Goal: Task Accomplishment & Management: Manage account settings

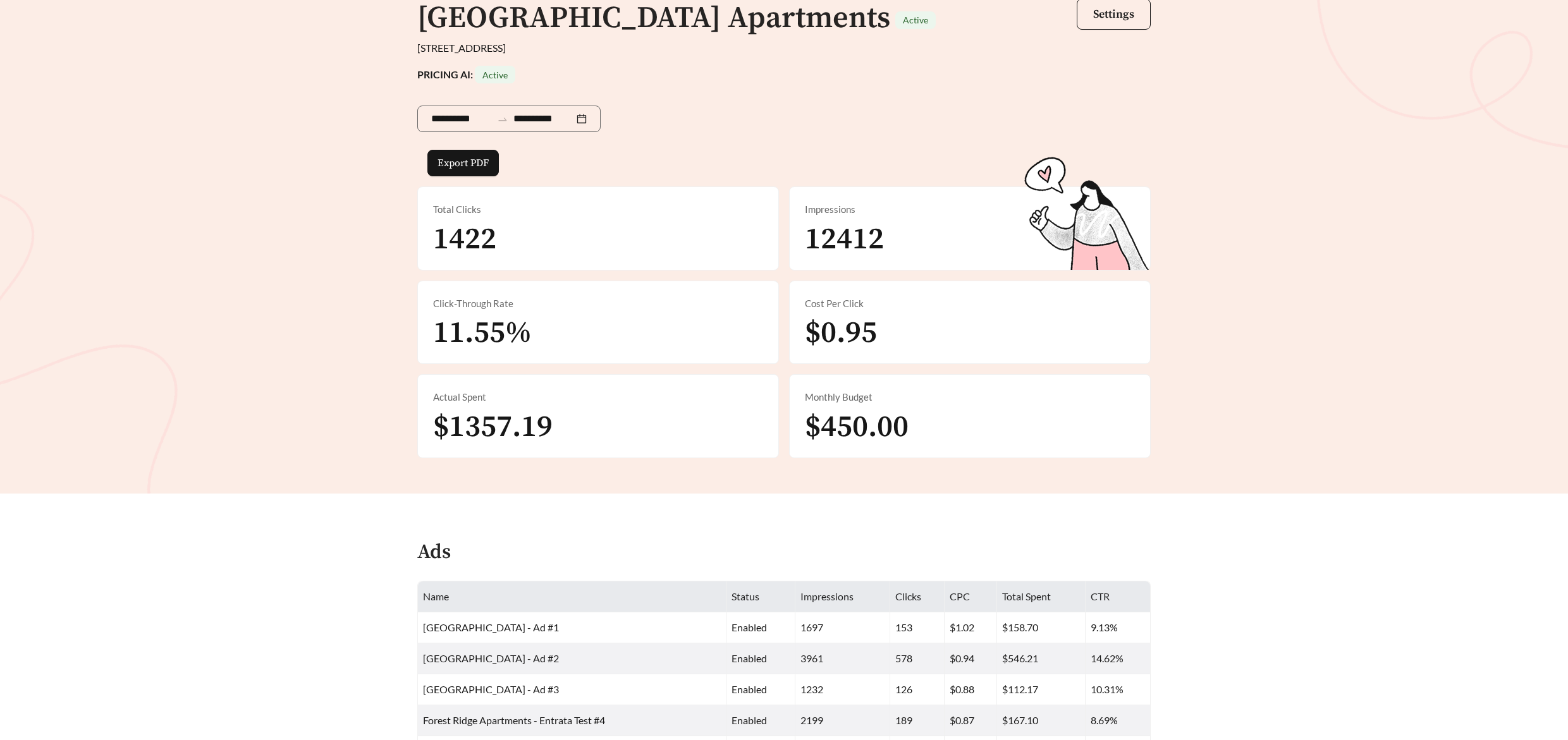
scroll to position [40, 0]
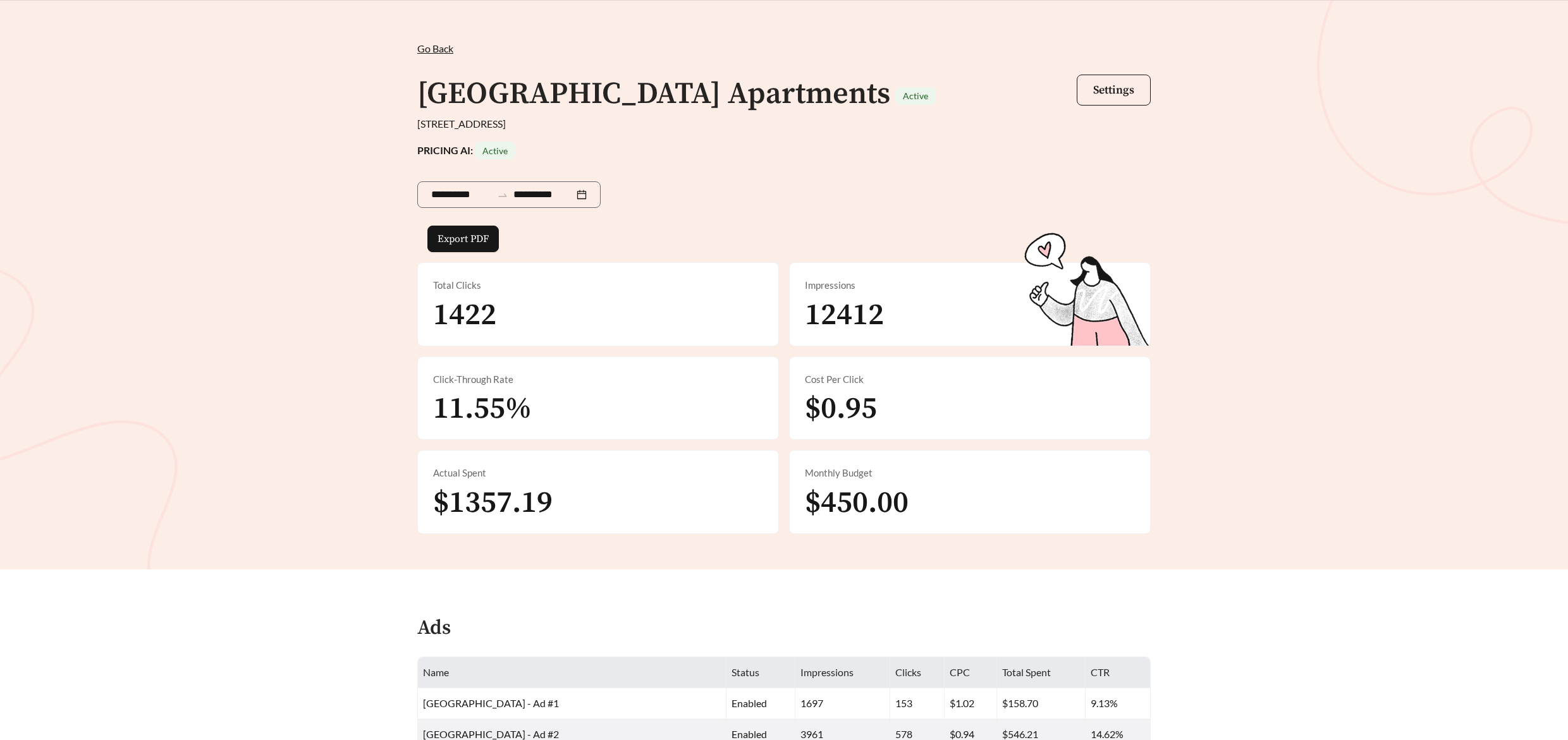
click at [429, 49] on span "Go Back" at bounding box center [436, 48] width 36 height 12
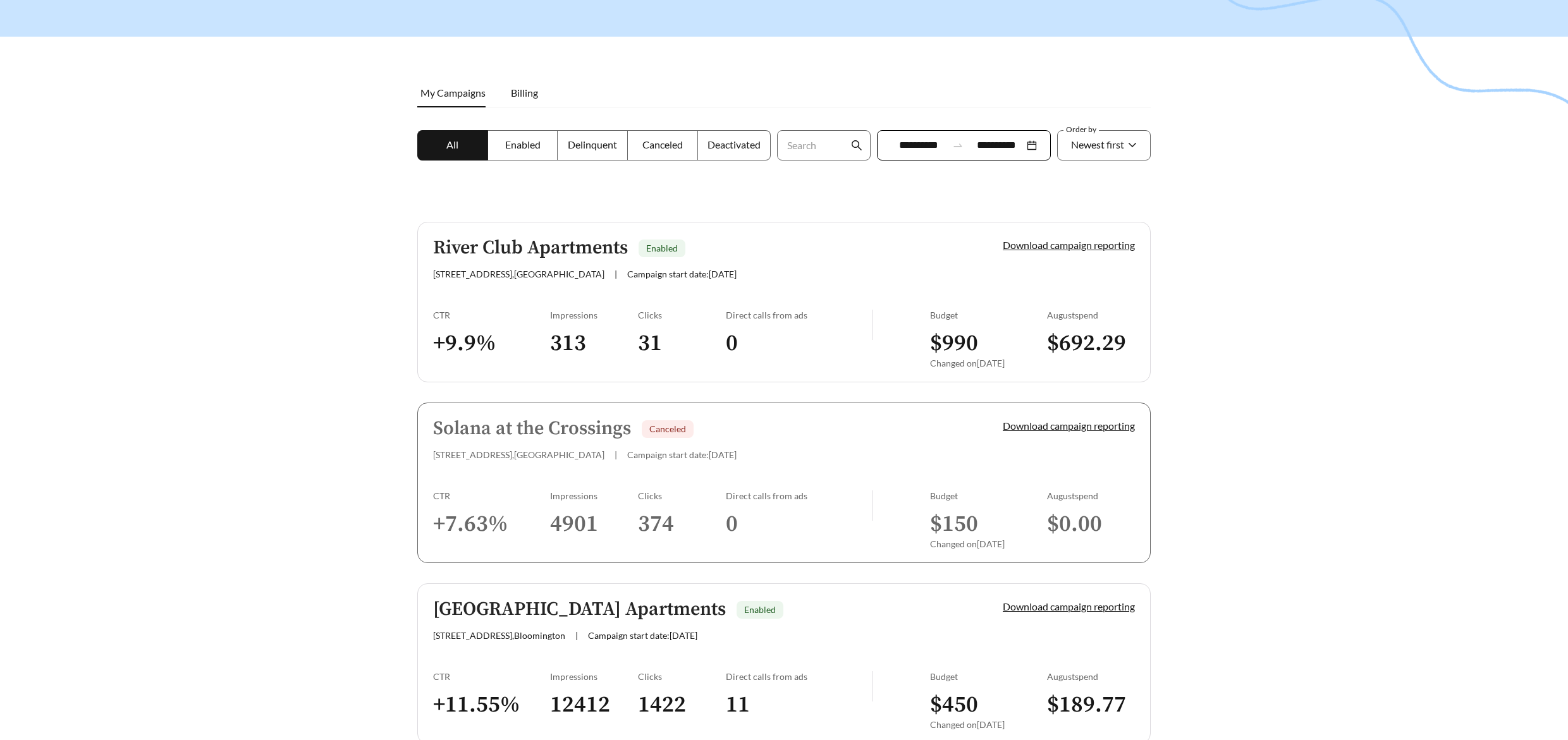
scroll to position [118, 0]
click at [598, 148] on span "Delinquent" at bounding box center [592, 145] width 49 height 12
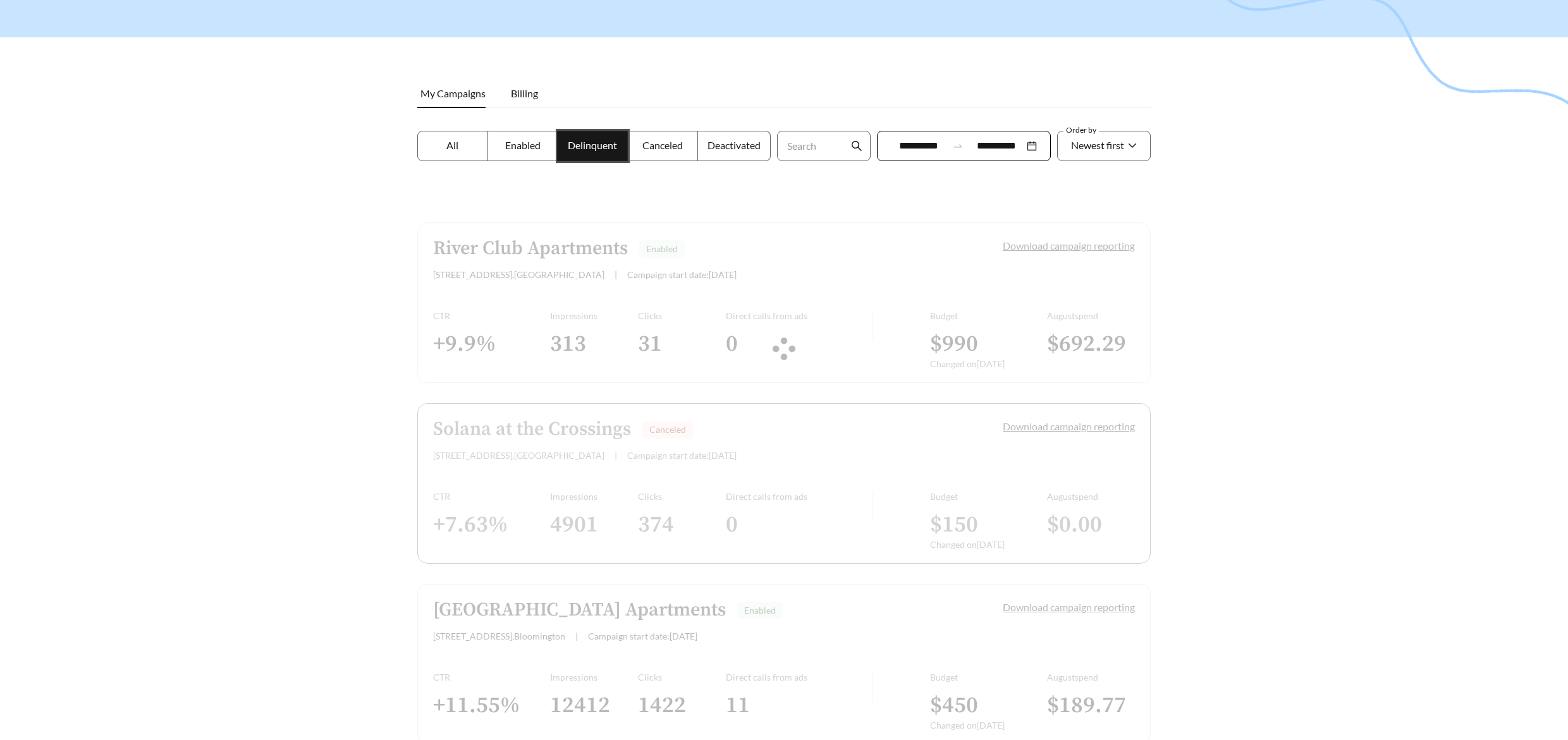
scroll to position [40, 0]
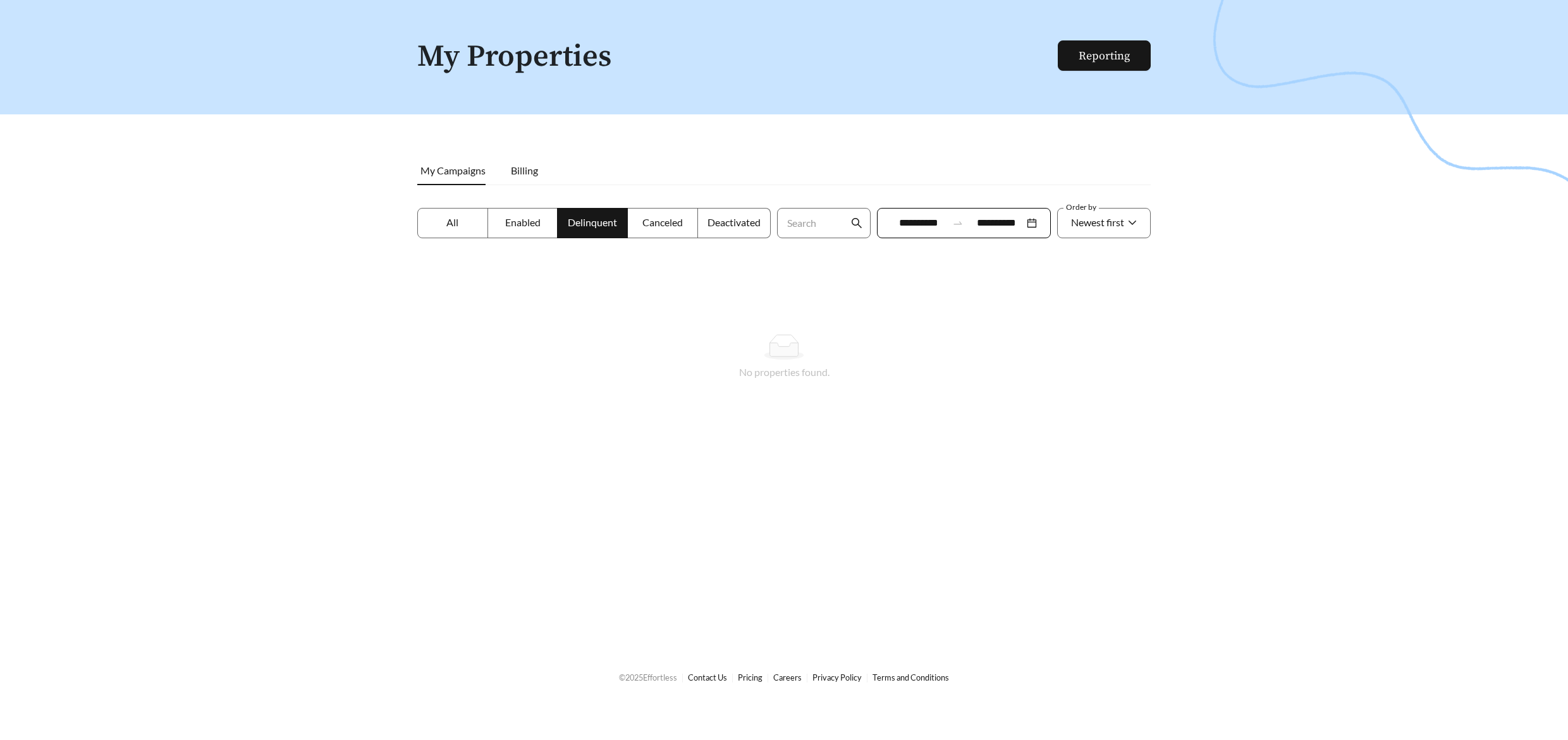
click at [502, 219] on label "Enabled" at bounding box center [523, 223] width 70 height 30
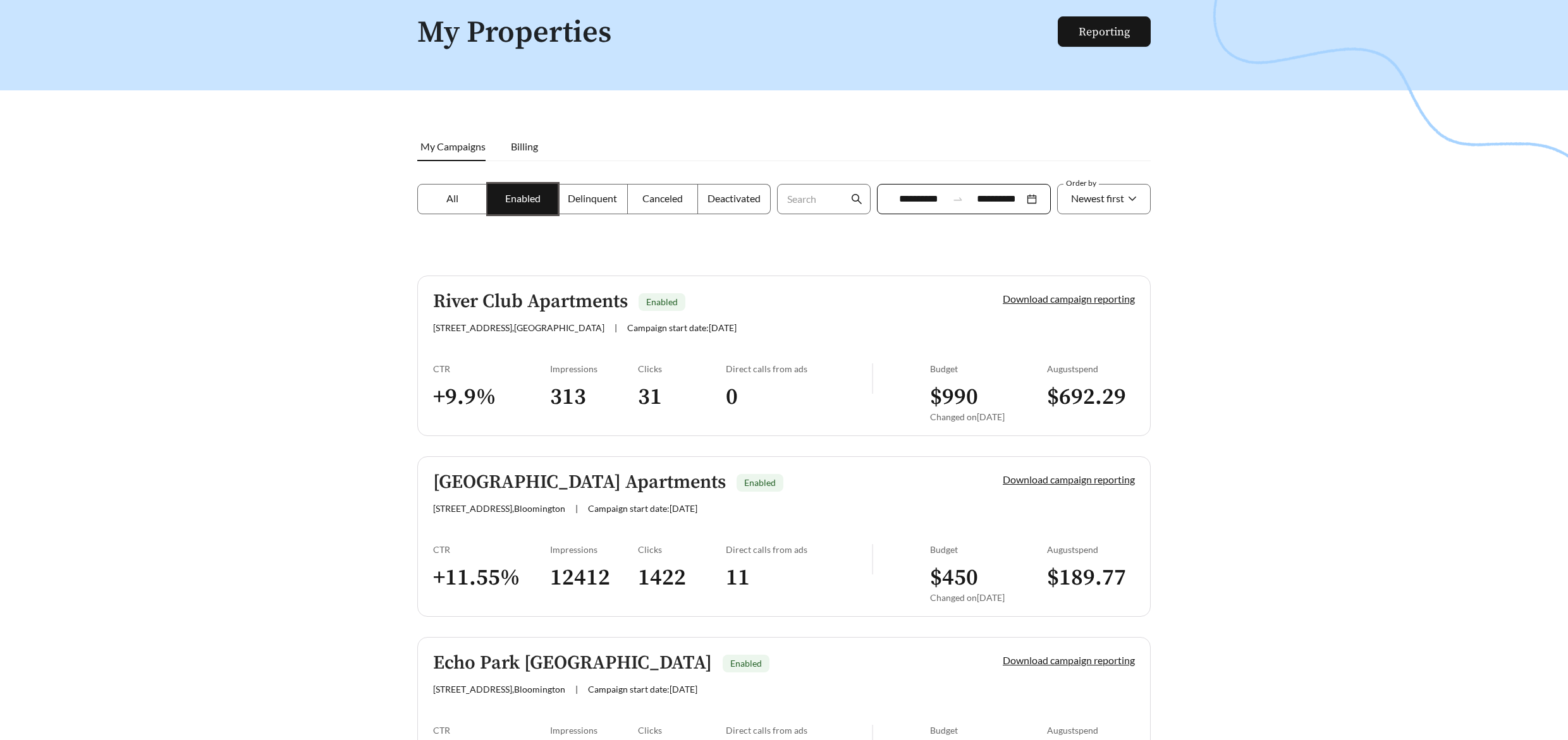
scroll to position [2, 0]
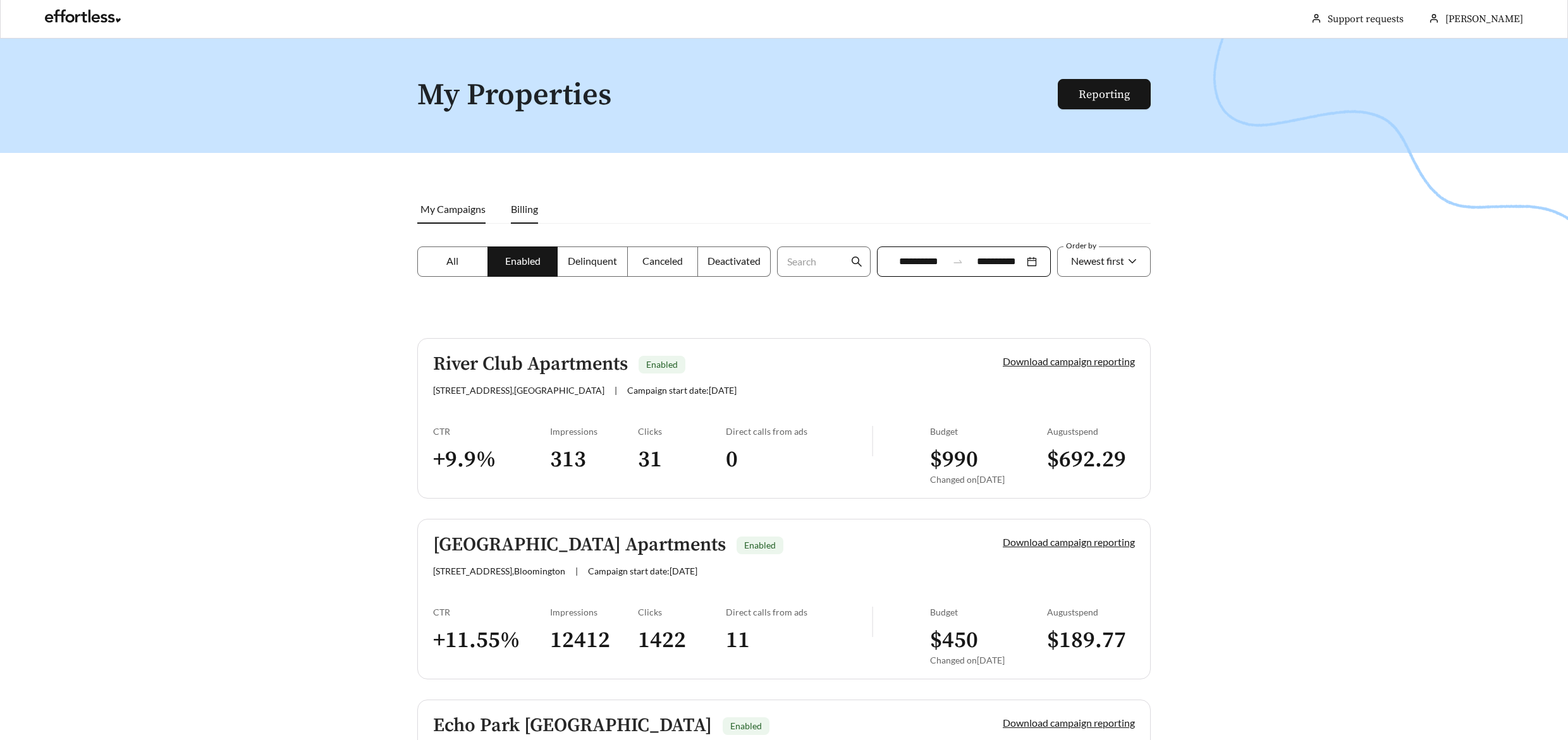
click at [519, 207] on span "Billing" at bounding box center [524, 208] width 27 height 12
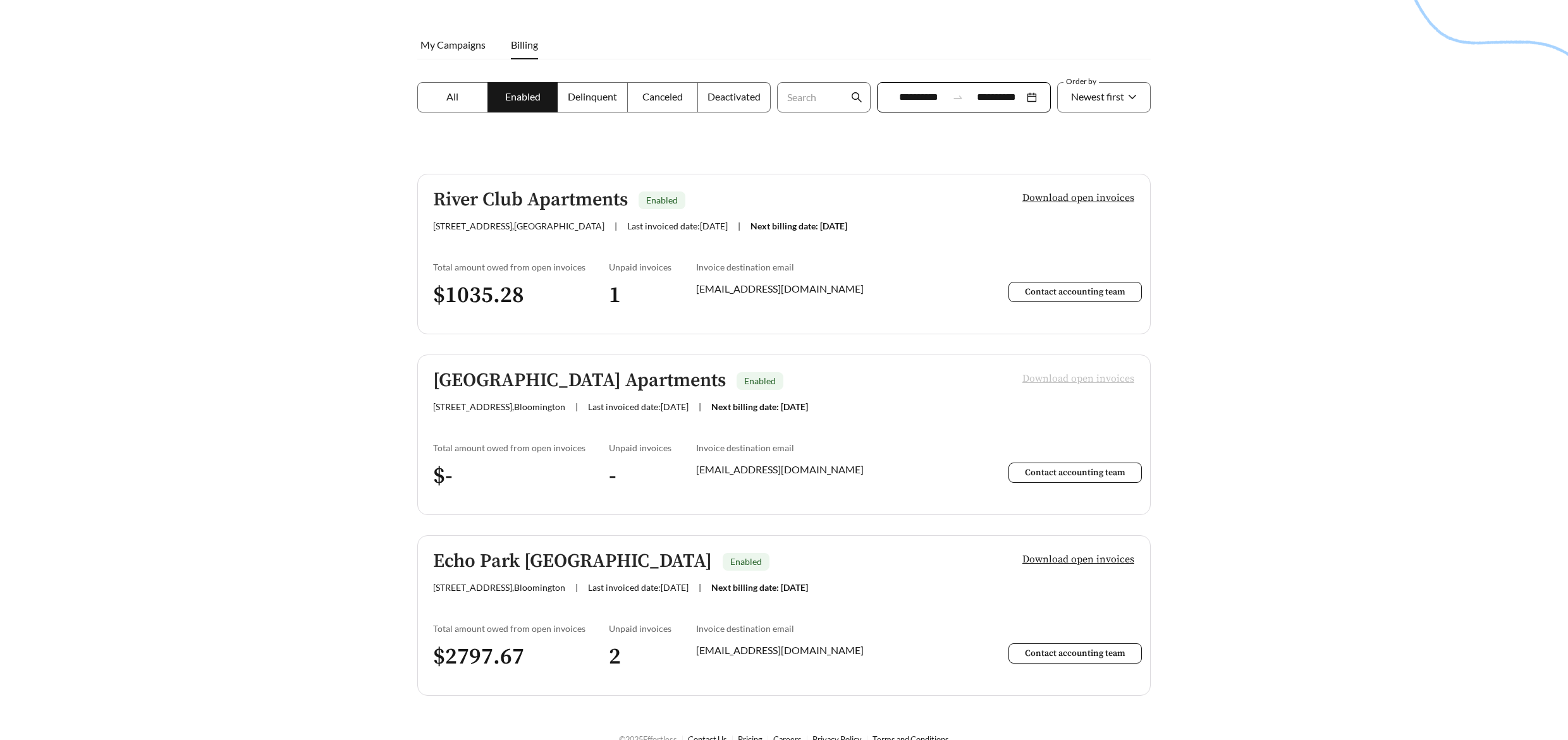
scroll to position [188, 0]
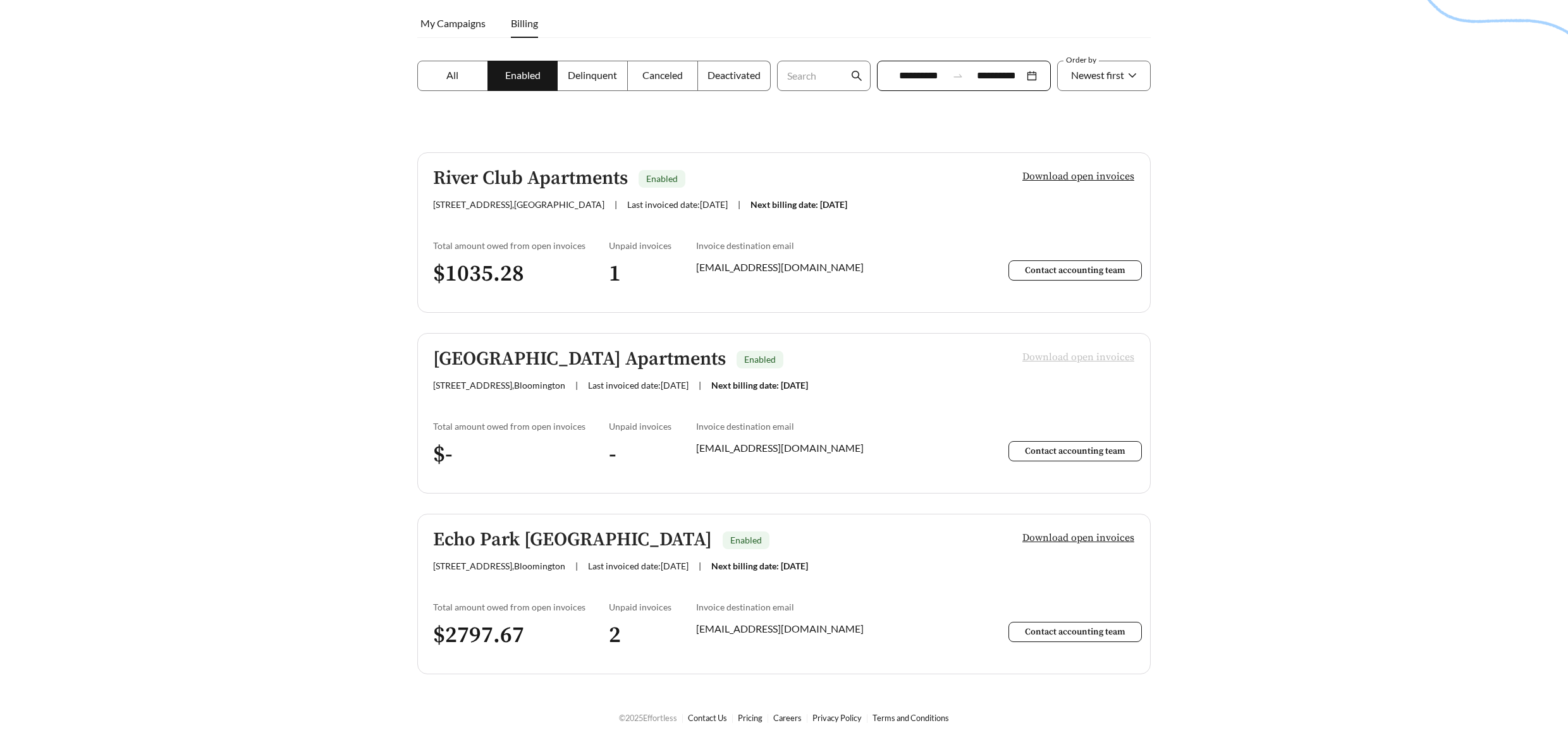
click at [604, 77] on span "Delinquent" at bounding box center [592, 75] width 49 height 12
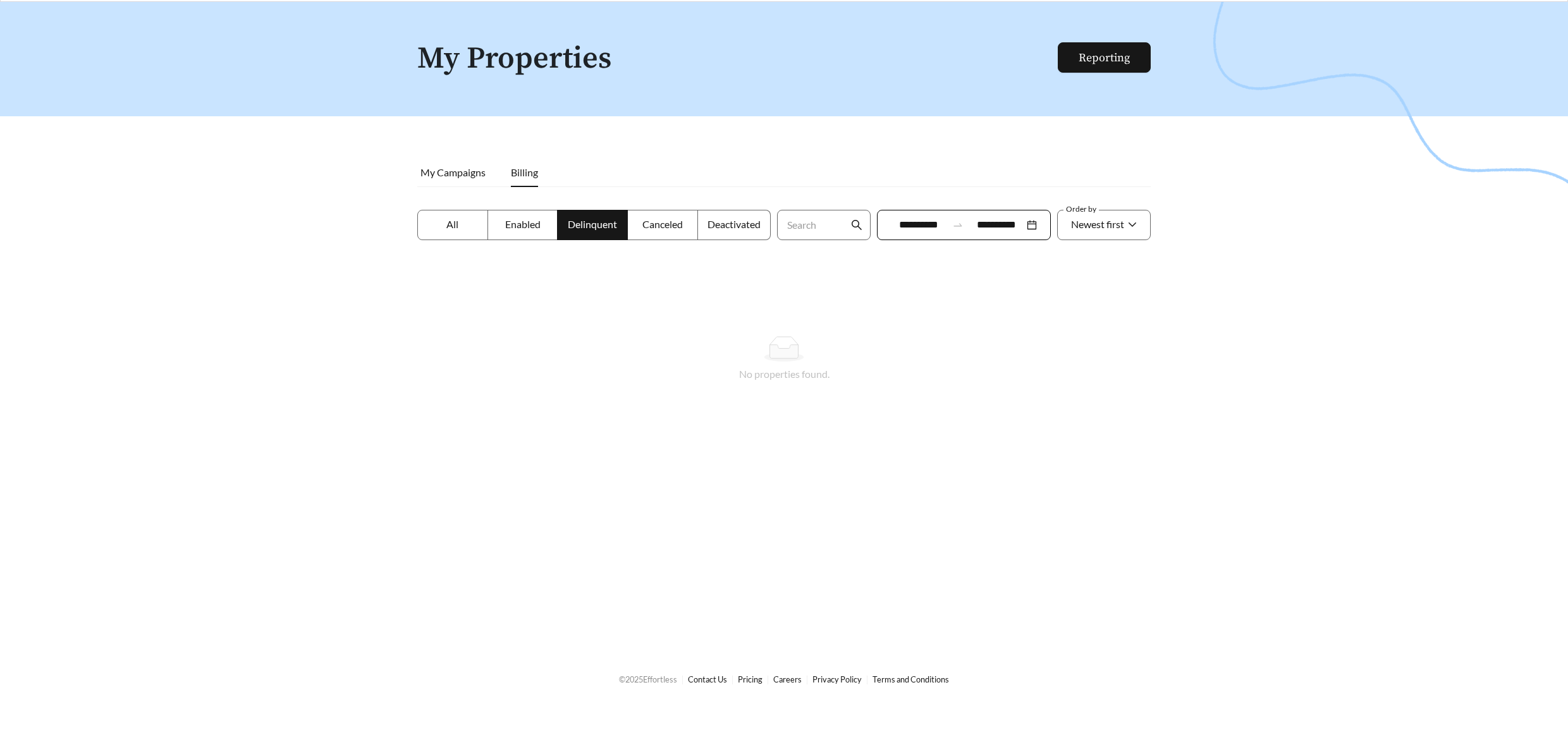
click at [471, 224] on label "All" at bounding box center [453, 225] width 71 height 30
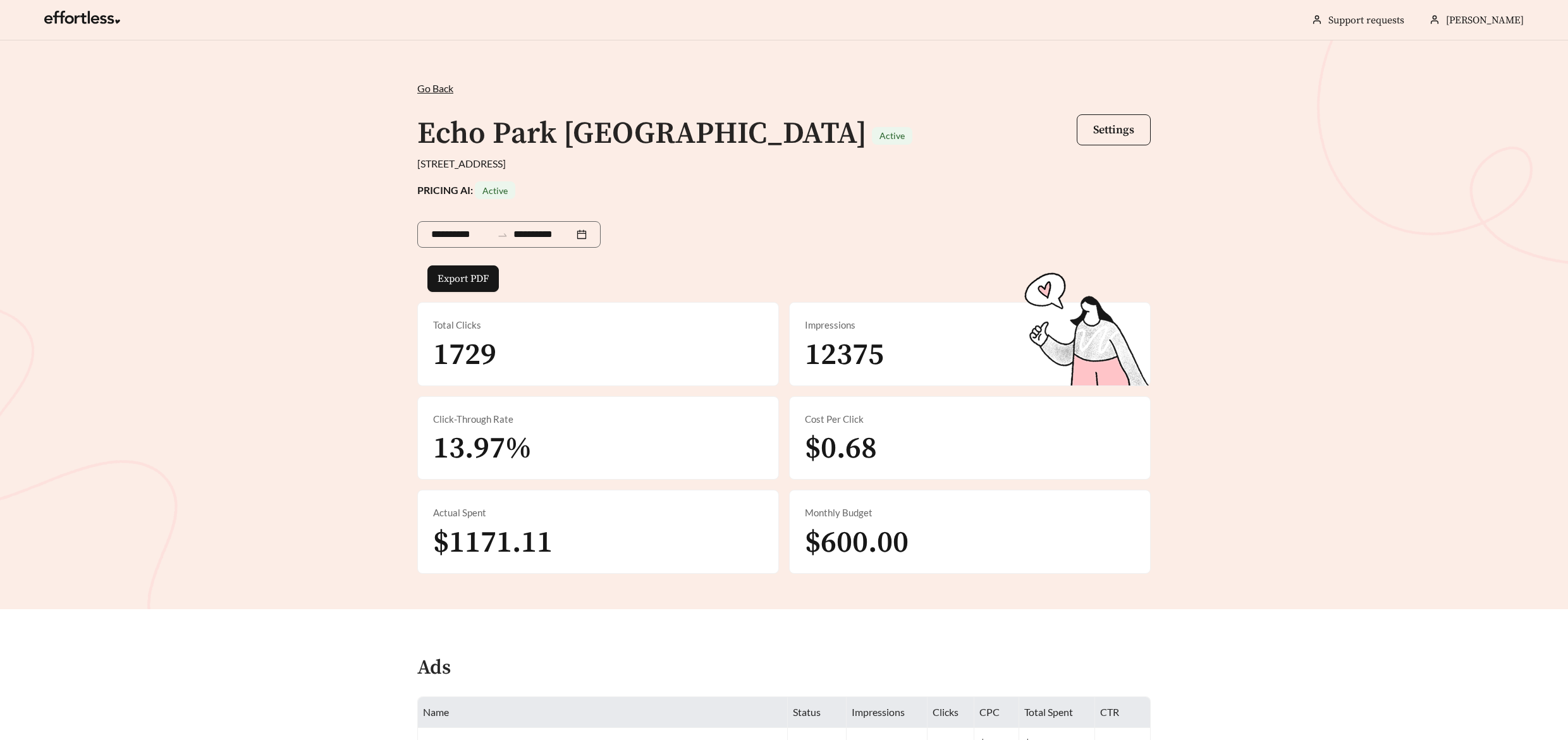
click at [440, 88] on span "Go Back" at bounding box center [436, 88] width 36 height 12
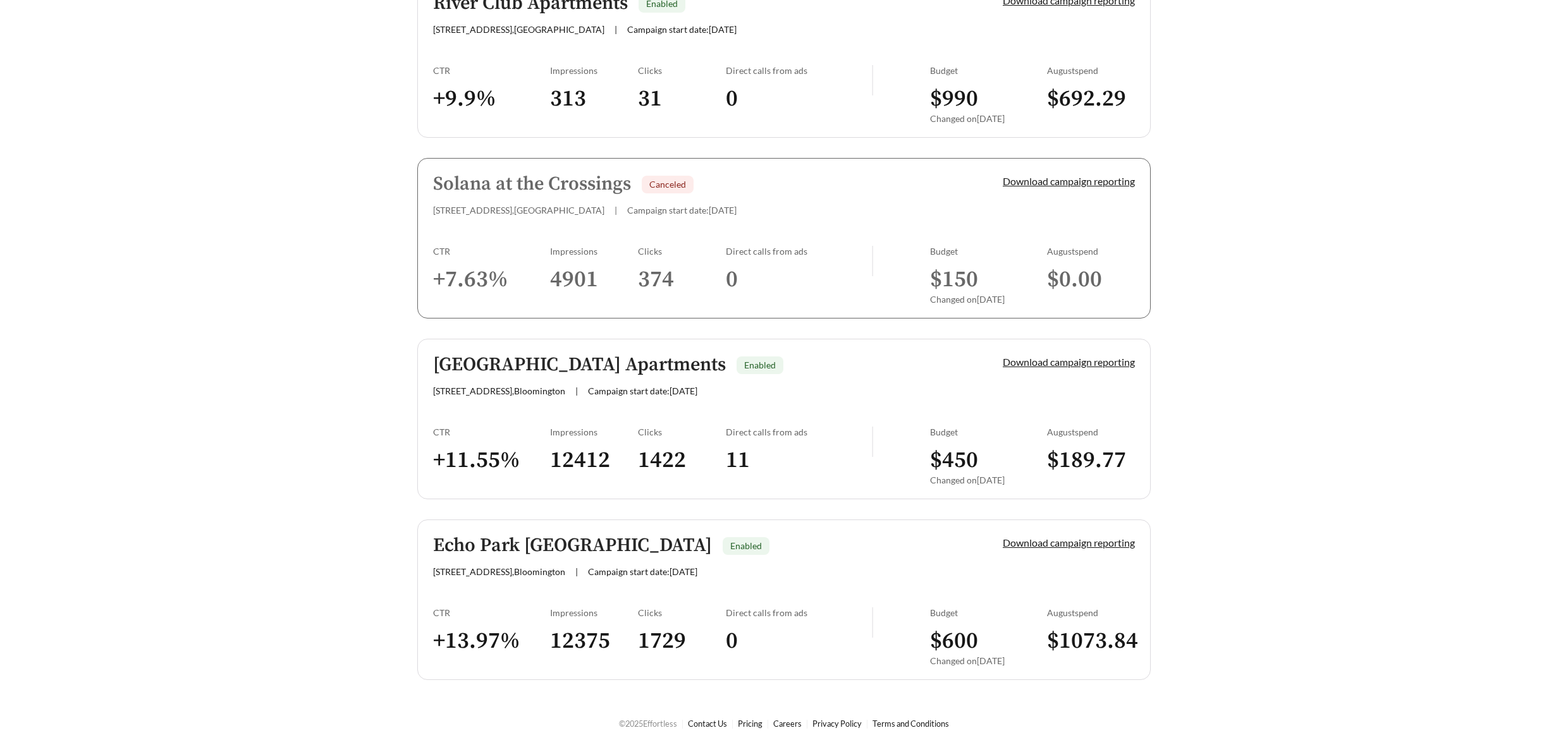
scroll to position [369, 0]
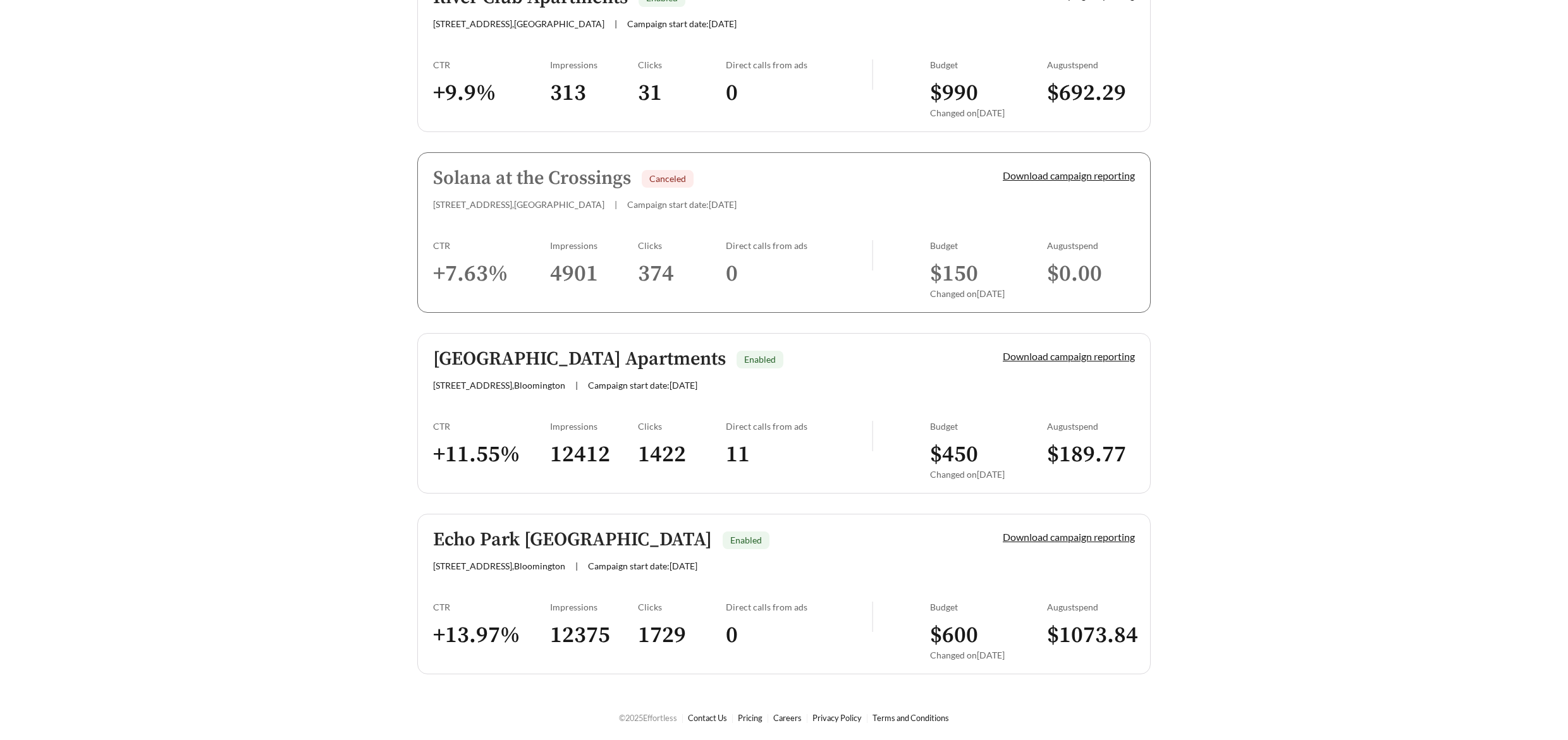
click at [1071, 566] on div "Download campaign reporting" at bounding box center [1047, 550] width 175 height 42
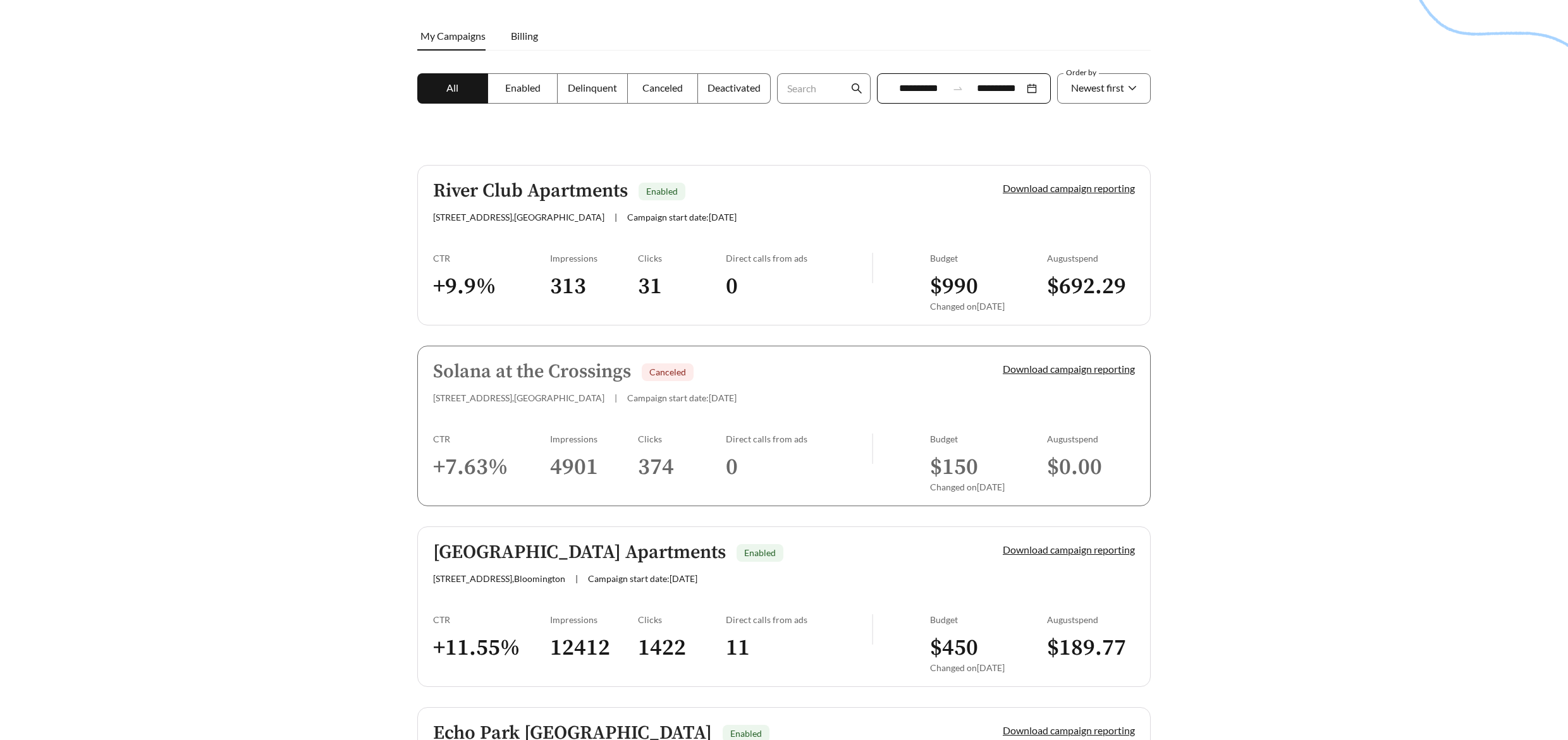
scroll to position [163, 0]
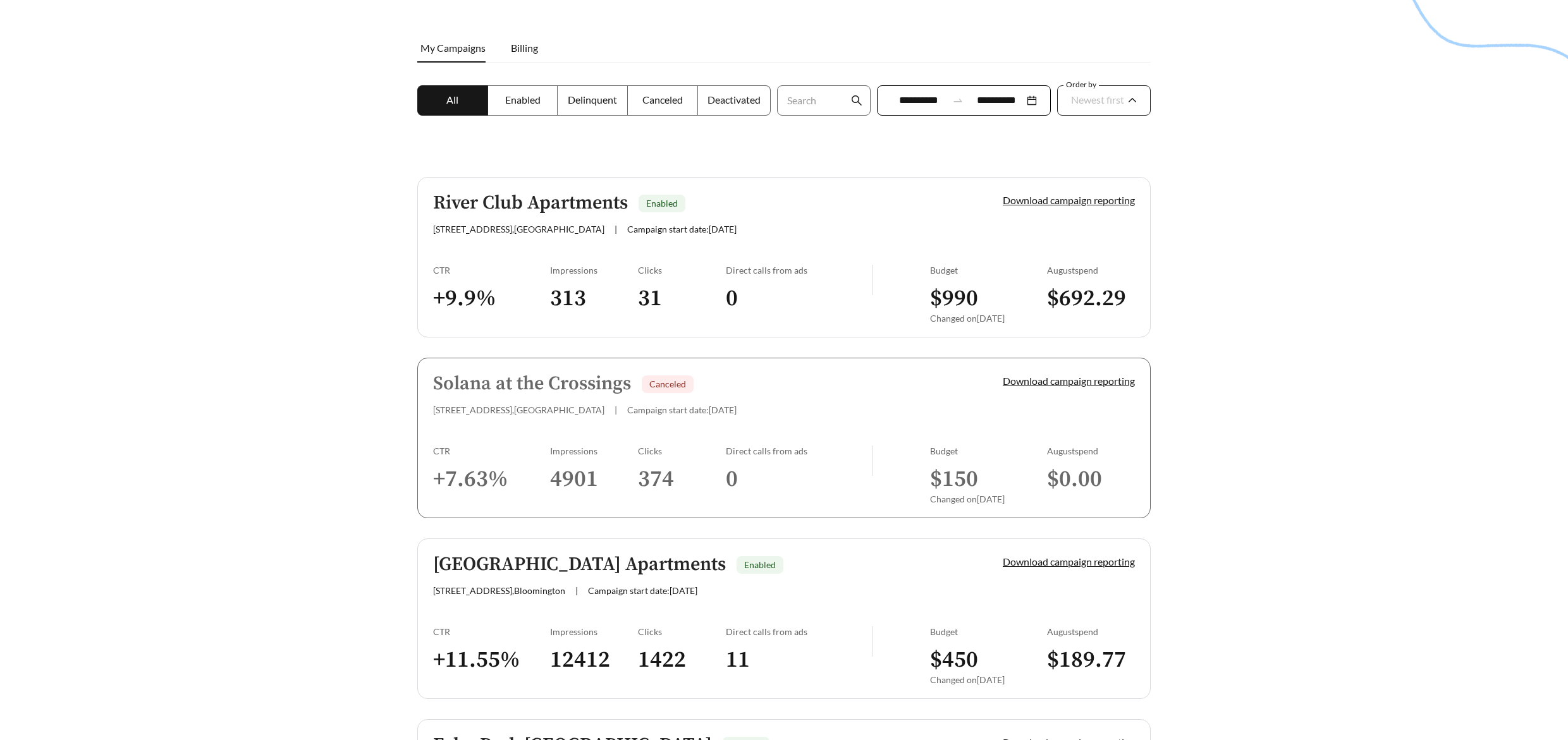
click at [1094, 97] on span "Newest first" at bounding box center [1098, 100] width 53 height 12
click at [1095, 148] on span "Oldest first" at bounding box center [1094, 151] width 49 height 12
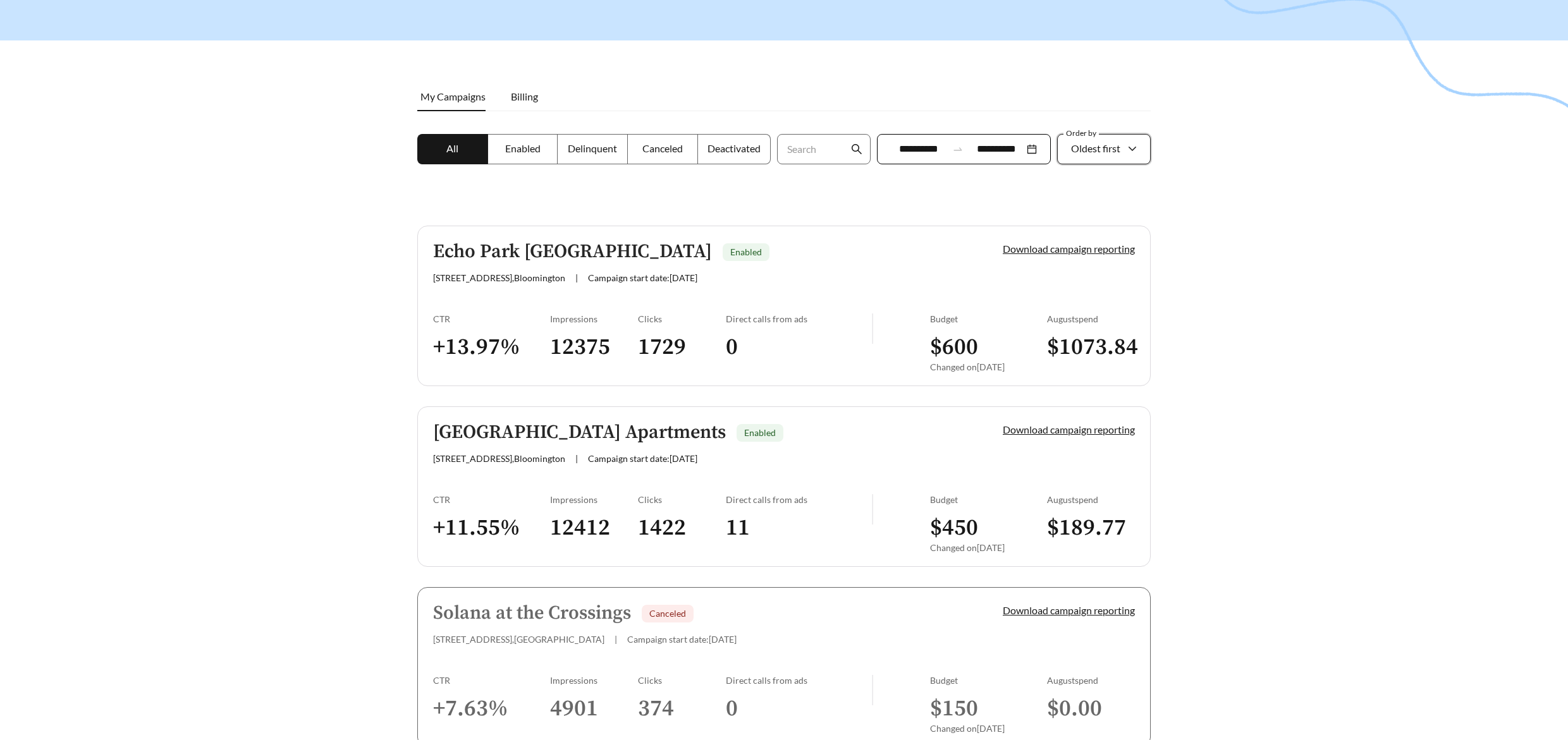
scroll to position [50, 0]
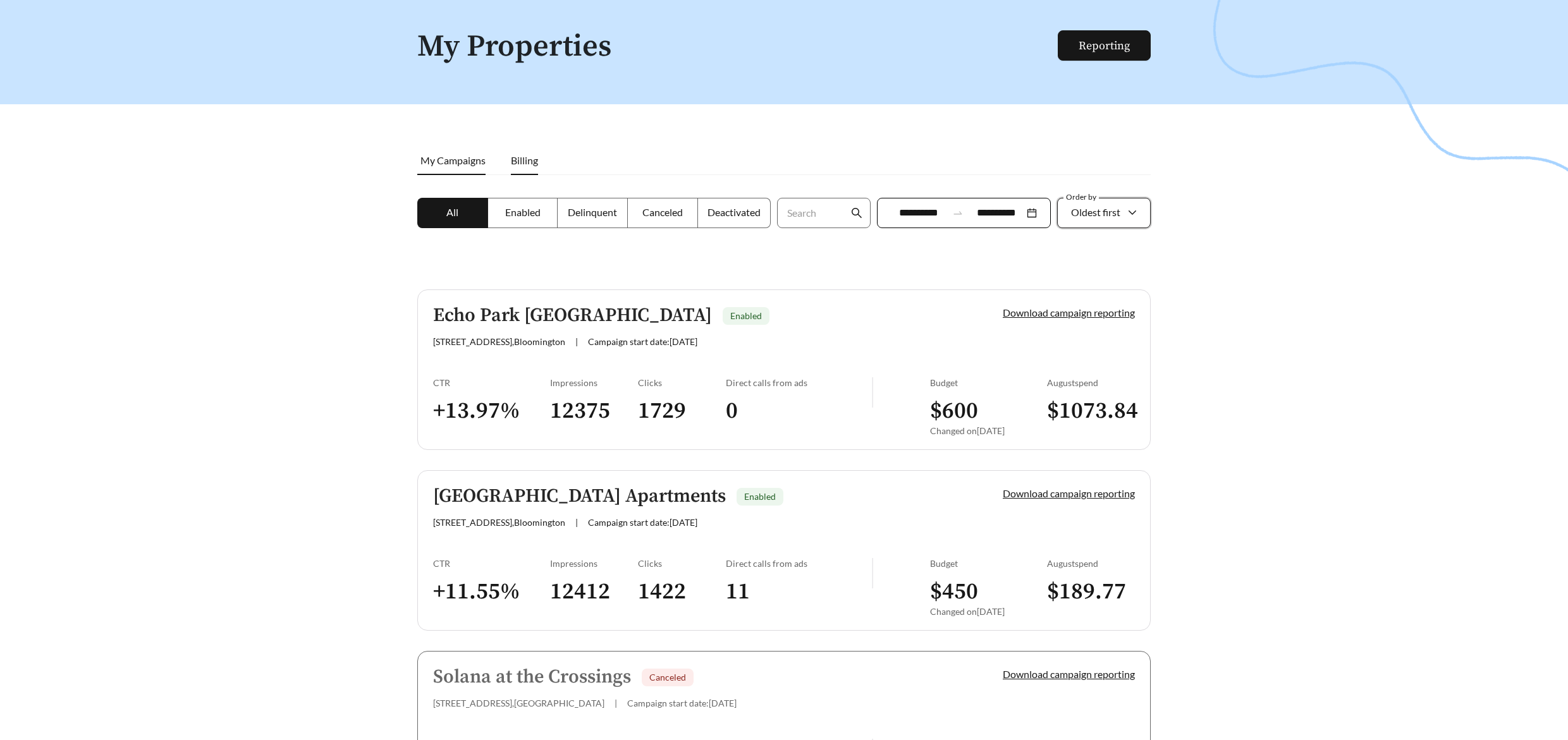
click at [538, 159] on span "Billing" at bounding box center [524, 160] width 27 height 12
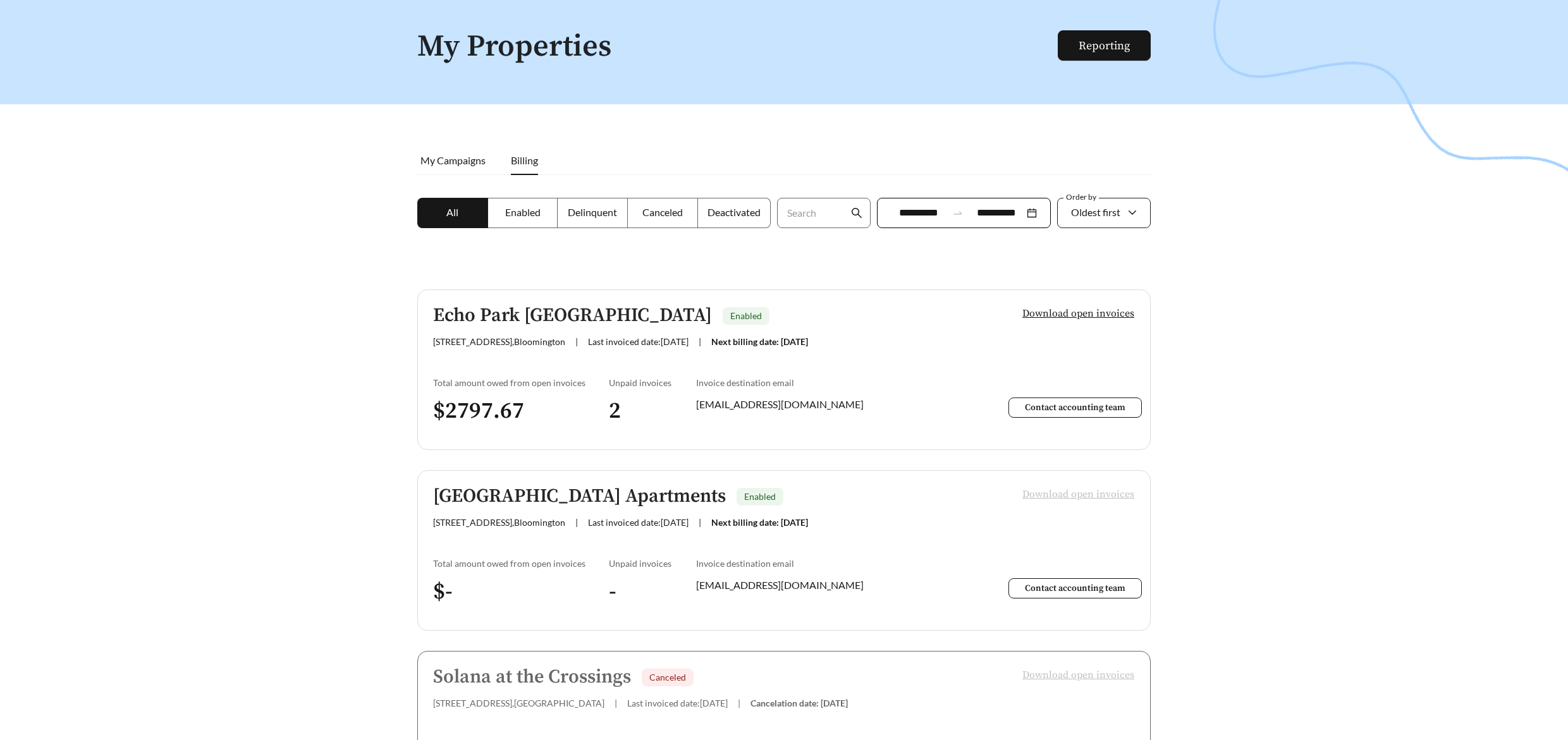
scroll to position [49, 0]
click at [1085, 313] on span "Download open invoices" at bounding box center [1079, 315] width 112 height 15
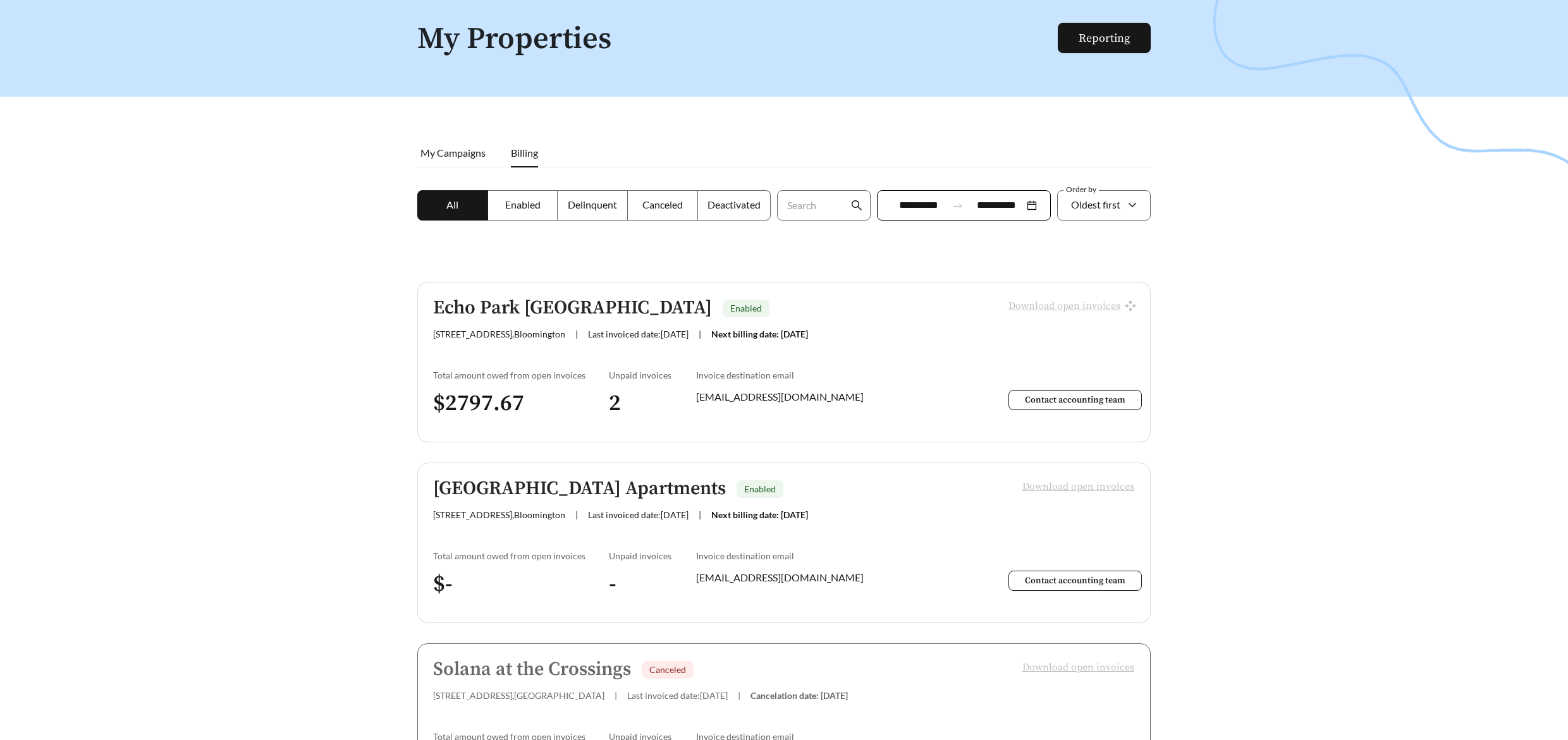
scroll to position [59, 0]
